Goal: Participate in discussion

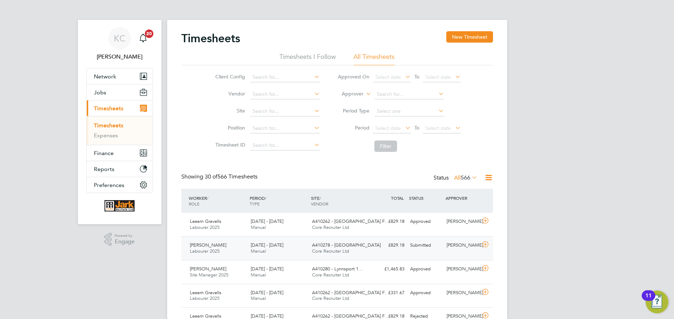
click at [440, 253] on div "[PERSON_NAME] Labourer 2025 [DATE] - [DATE] [DATE] - [DATE] Manual A410278 - Lo…" at bounding box center [337, 248] width 312 height 24
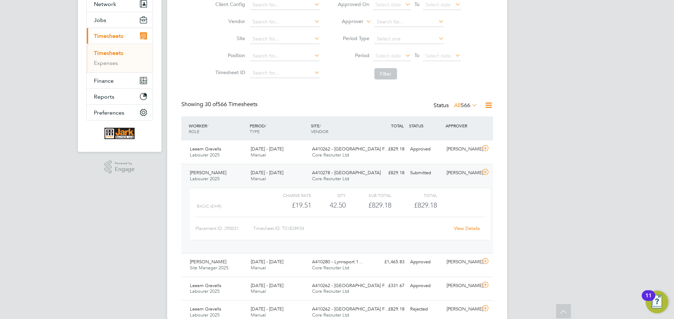
click at [465, 229] on link "View Details" at bounding box center [467, 228] width 26 height 6
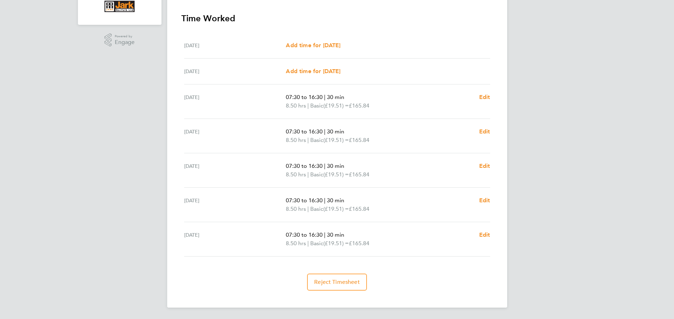
scroll to position [18, 0]
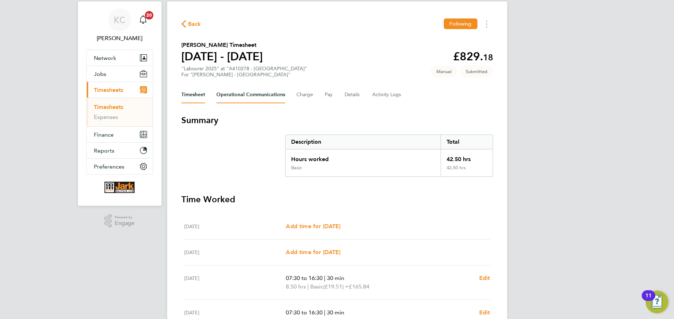
click at [258, 100] on Communications-tab "Operational Communications" at bounding box center [251, 94] width 69 height 17
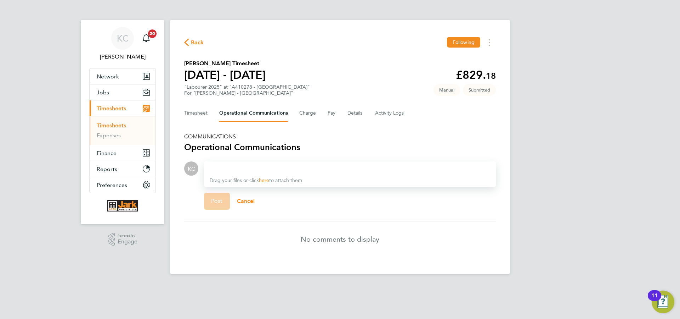
click at [239, 166] on div at bounding box center [350, 168] width 281 height 9
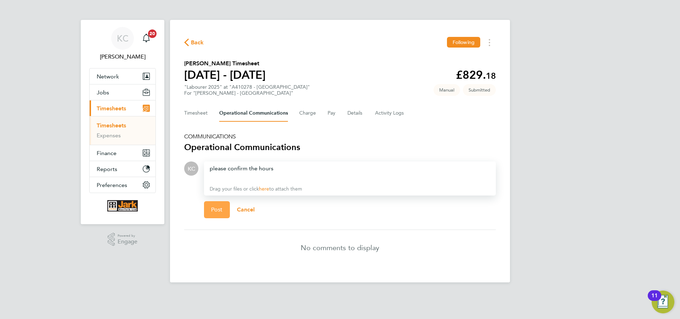
click at [212, 212] on span "Post" at bounding box center [217, 209] width 12 height 7
